Goal: Book appointment/travel/reservation

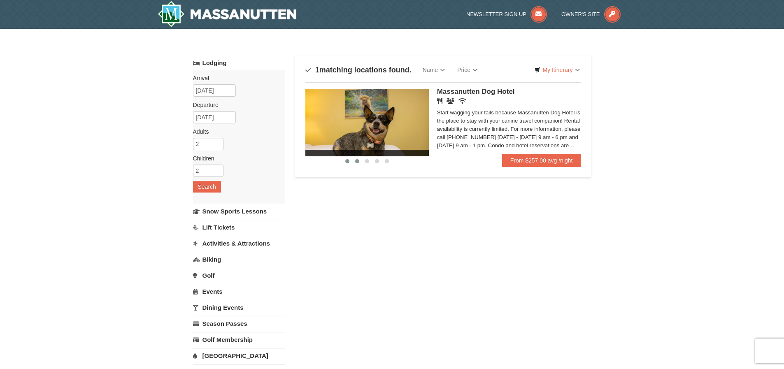
click at [357, 162] on span at bounding box center [357, 161] width 4 height 4
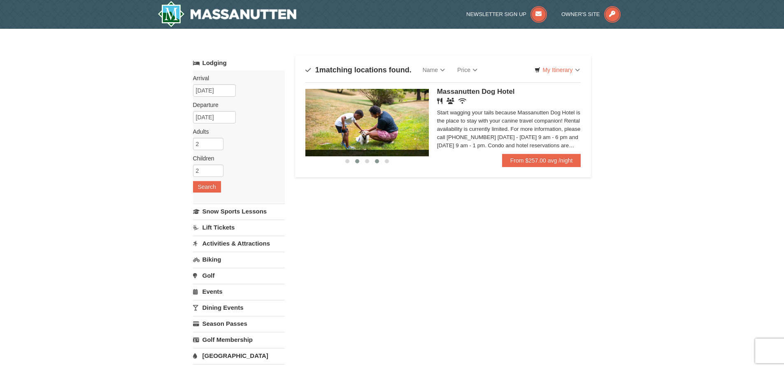
click at [372, 162] on button at bounding box center [377, 161] width 10 height 8
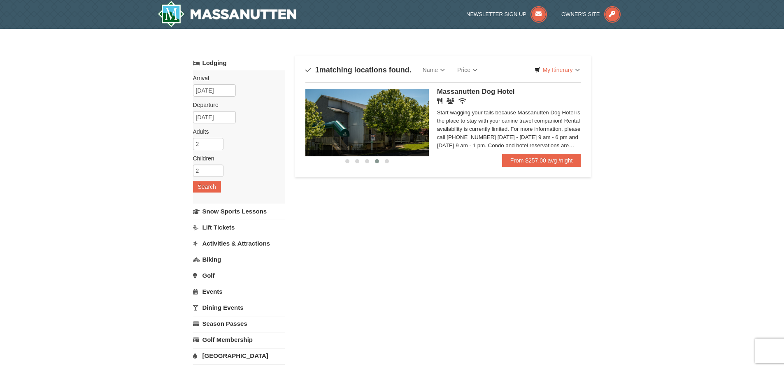
click at [380, 161] on button at bounding box center [377, 161] width 10 height 8
click at [392, 159] on div at bounding box center [366, 160] width 123 height 9
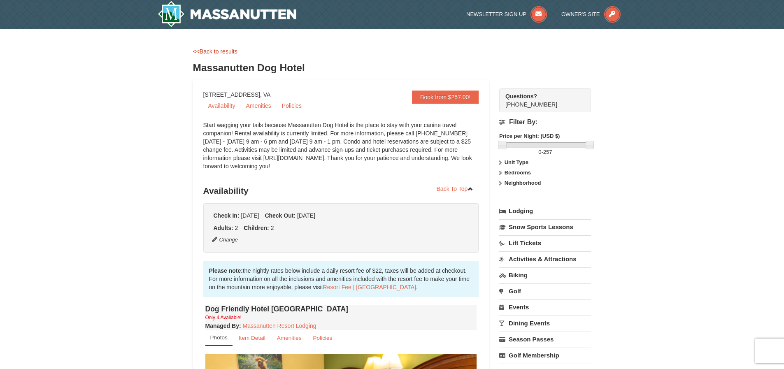
click at [216, 49] on link "<<Back to results" at bounding box center [215, 51] width 44 height 7
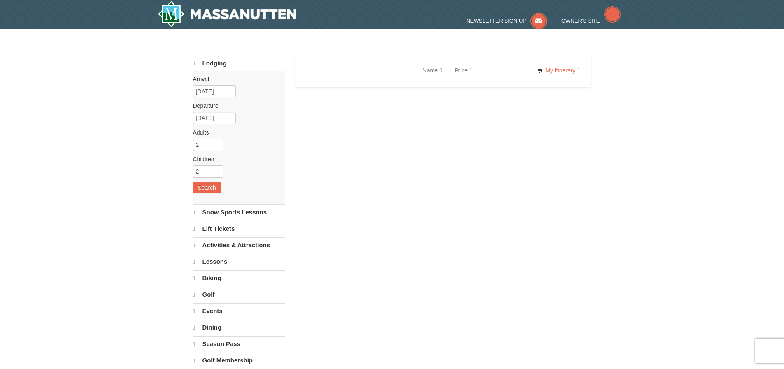
select select "10"
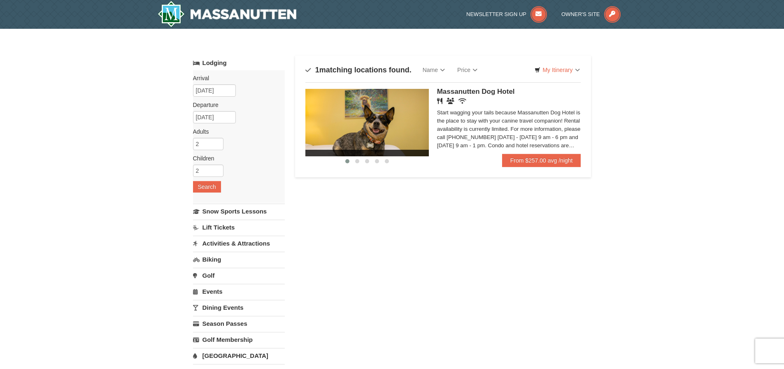
drag, startPoint x: 282, startPoint y: 15, endPoint x: 207, endPoint y: 16, distance: 74.5
click at [204, 16] on div at bounding box center [251, 14] width 201 height 29
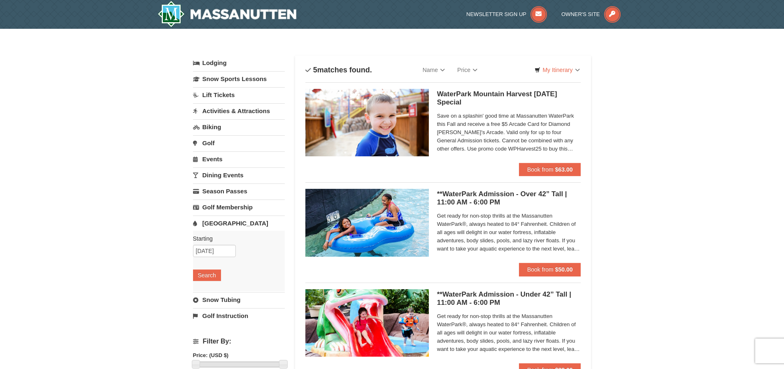
click at [235, 111] on link "Activities & Attractions" at bounding box center [239, 110] width 92 height 15
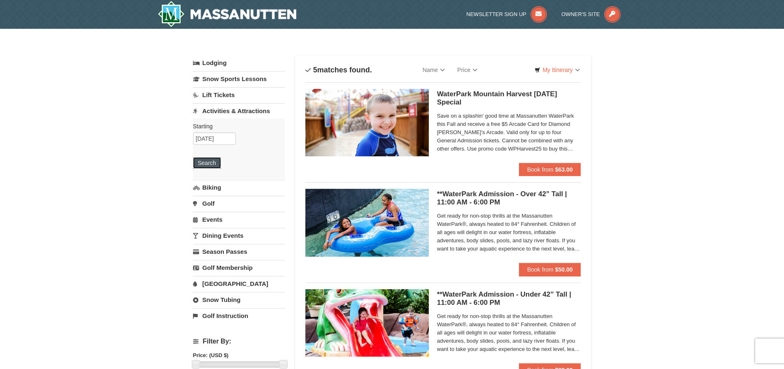
click at [206, 166] on button "Search" at bounding box center [207, 163] width 28 height 12
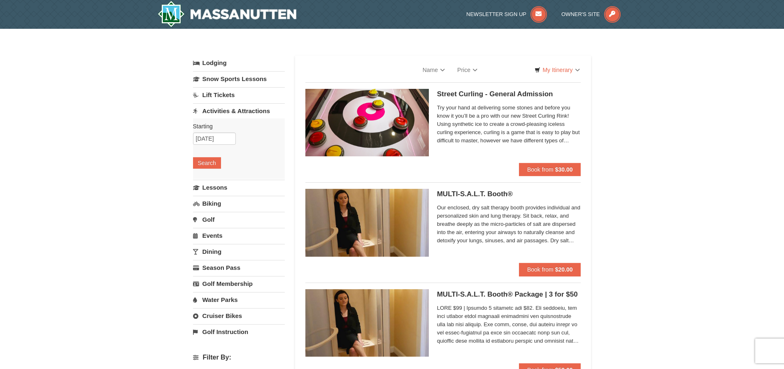
select select "10"
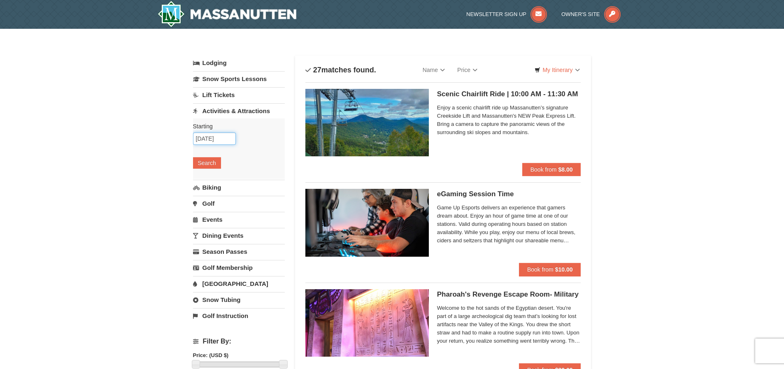
click at [206, 141] on input "10/12/2025" at bounding box center [214, 138] width 43 height 12
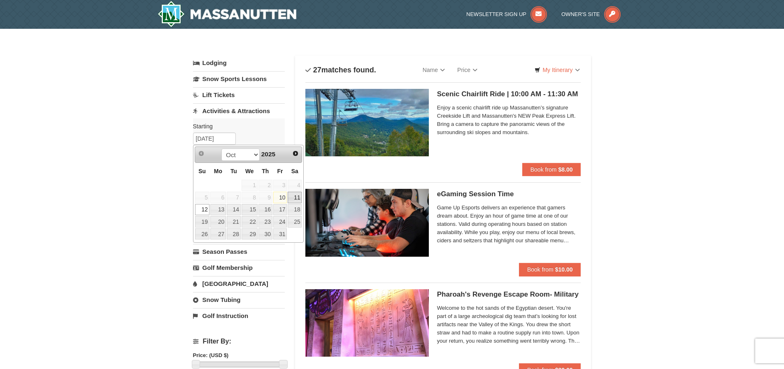
click at [292, 198] on link "11" at bounding box center [295, 198] width 14 height 12
type input "[DATE]"
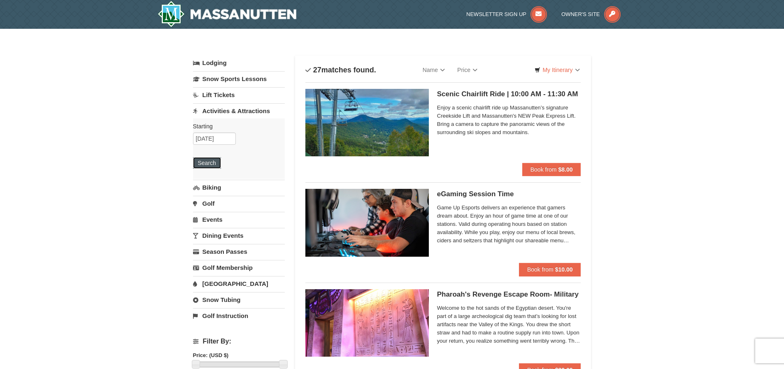
click at [211, 161] on button "Search" at bounding box center [207, 163] width 28 height 12
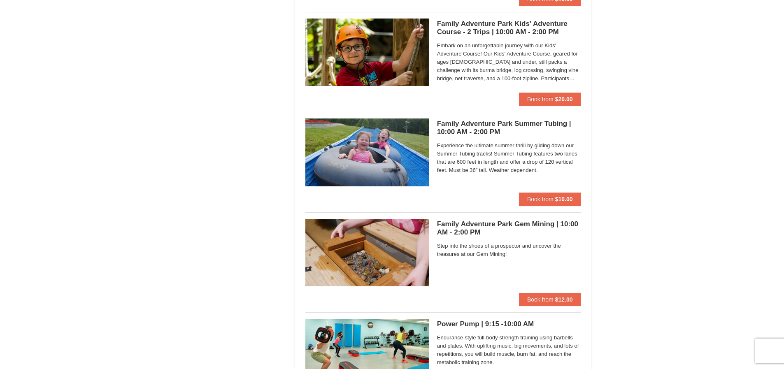
scroll to position [1731, 0]
